Goal: Find specific page/section: Find specific page/section

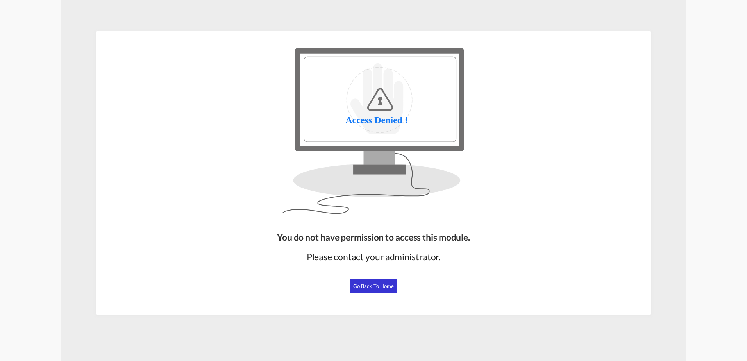
click at [378, 287] on span "Go Back to Home" at bounding box center [373, 286] width 41 height 6
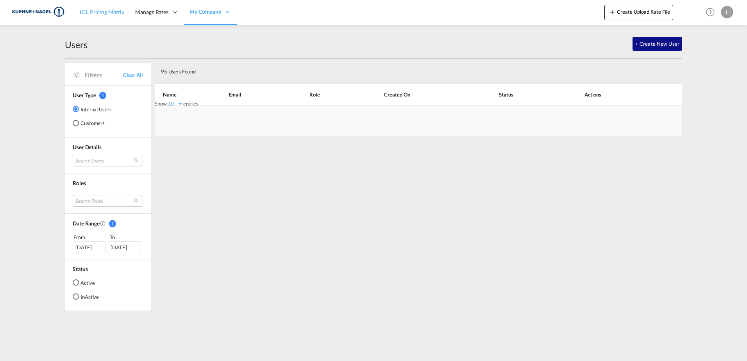
click at [99, 9] on span "LCL Pricing Matrix" at bounding box center [102, 12] width 45 height 7
